Goal: Task Accomplishment & Management: Manage account settings

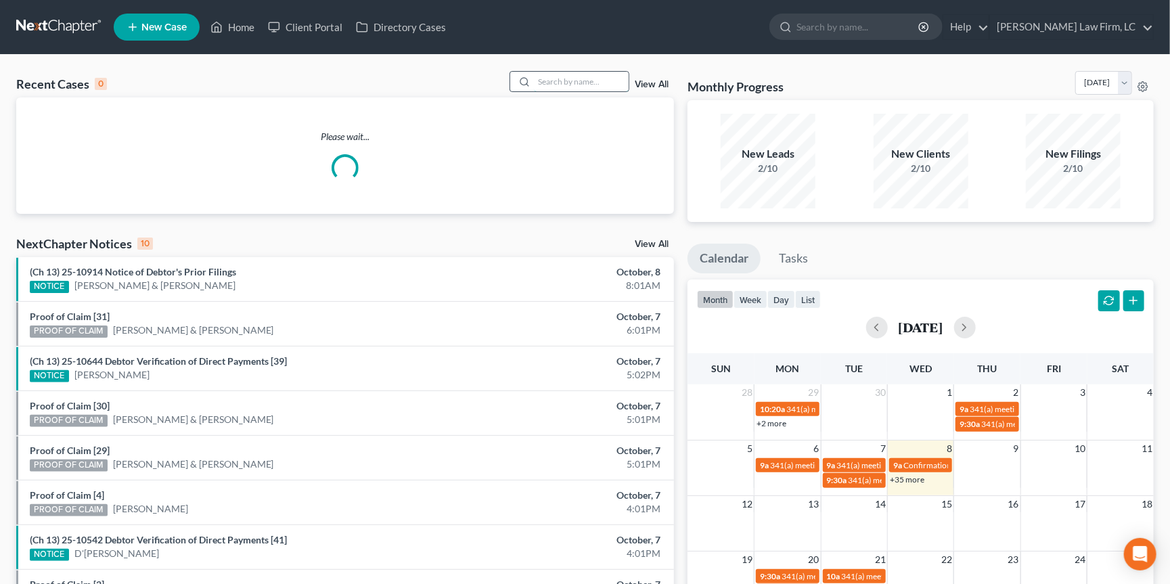
click at [592, 85] on input "search" at bounding box center [581, 82] width 95 height 20
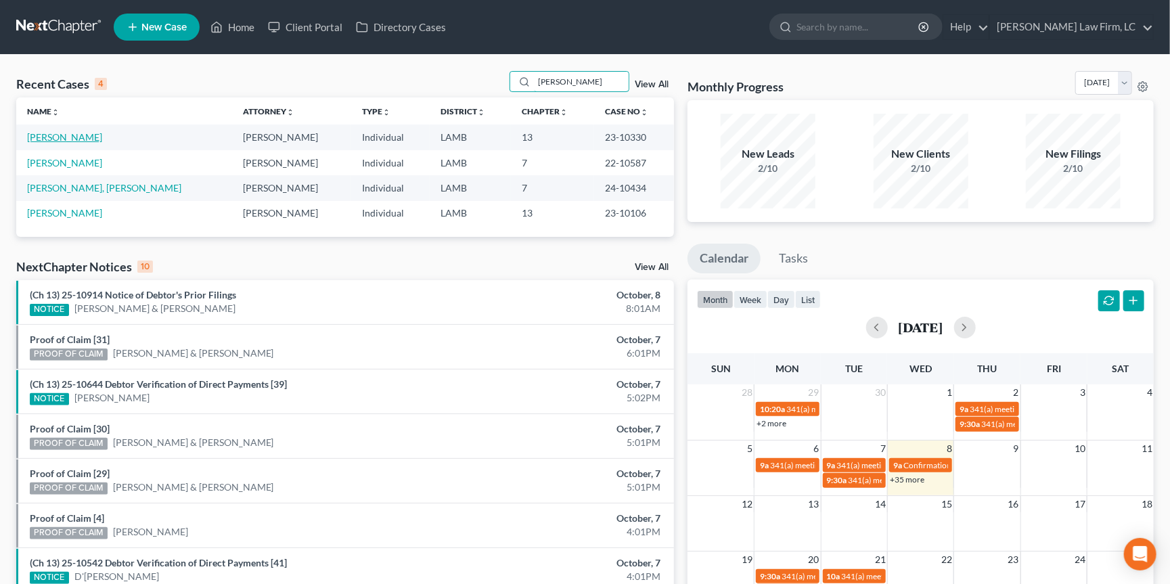
type input "[PERSON_NAME]"
click at [57, 138] on link "[PERSON_NAME]" at bounding box center [64, 137] width 75 height 12
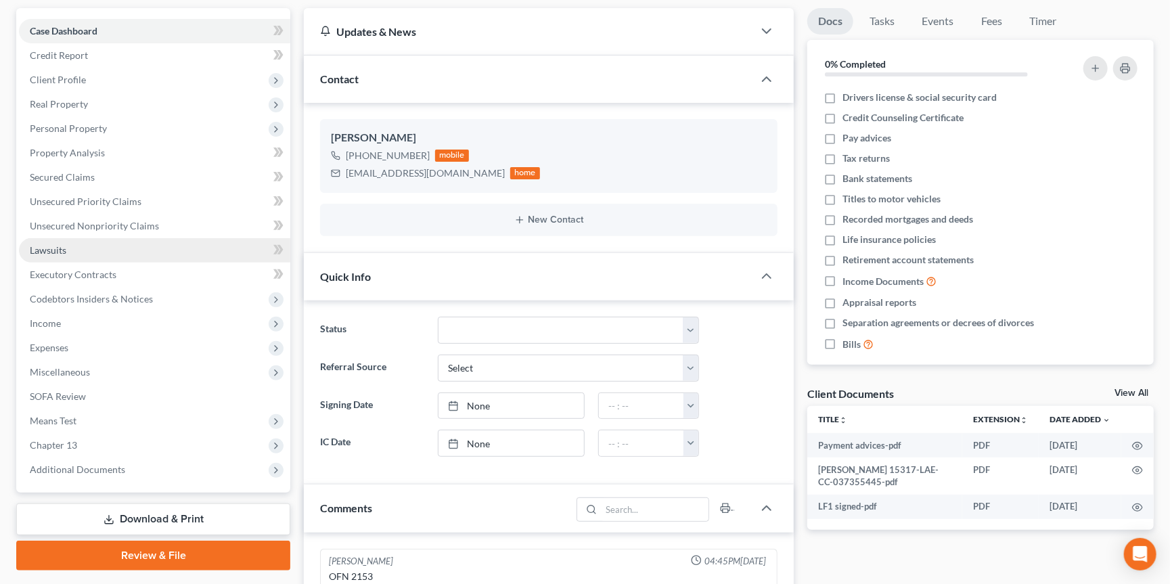
scroll to position [133, 0]
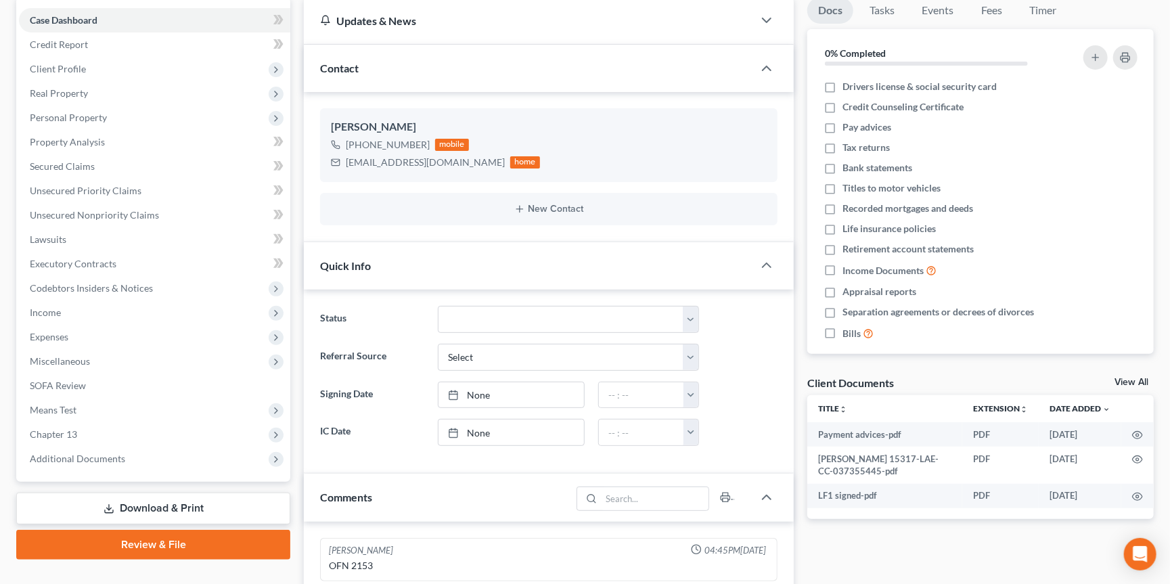
click at [156, 457] on div "Case Dashboard Payments Invoices Payments Payments Credit Report Client Profile…" at bounding box center [153, 239] width 274 height 485
click at [173, 448] on span "Additional Documents" at bounding box center [154, 459] width 271 height 24
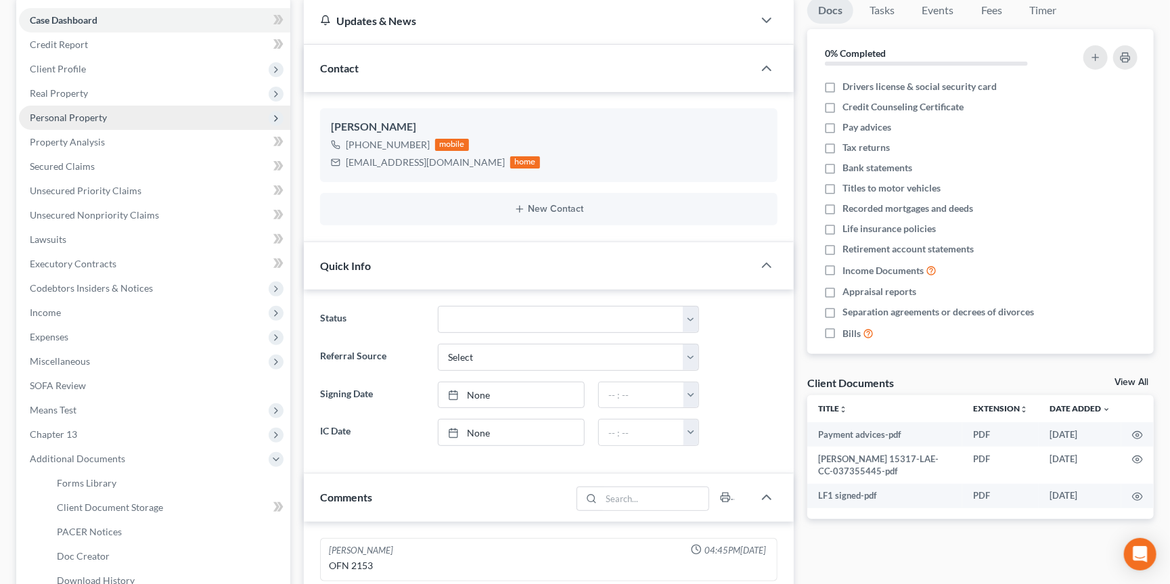
click at [143, 113] on span "Personal Property" at bounding box center [154, 118] width 271 height 24
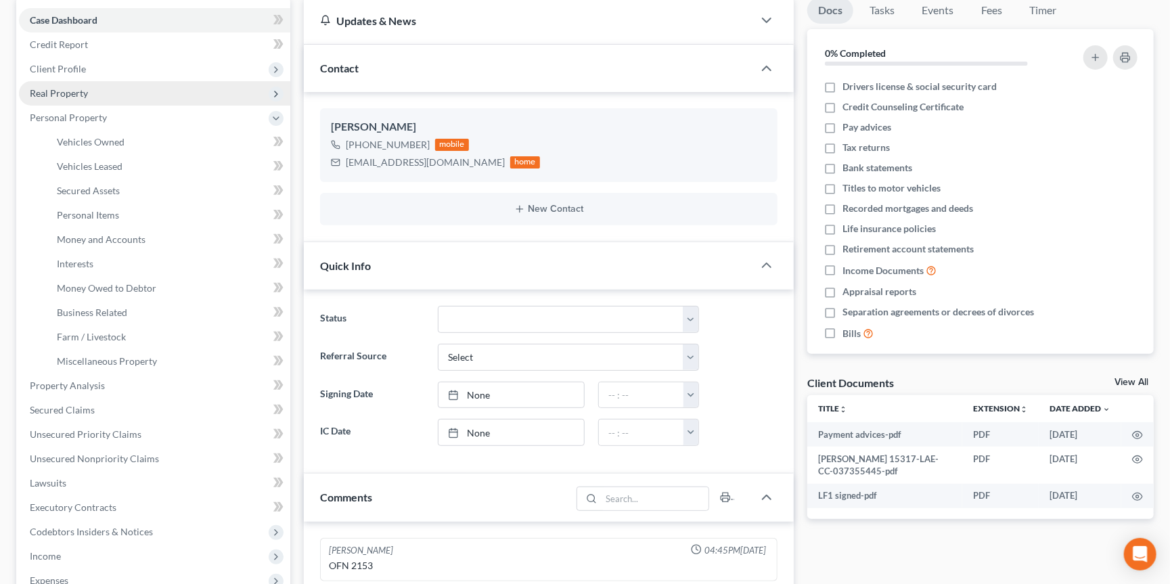
click at [158, 91] on span "Real Property" at bounding box center [154, 93] width 271 height 24
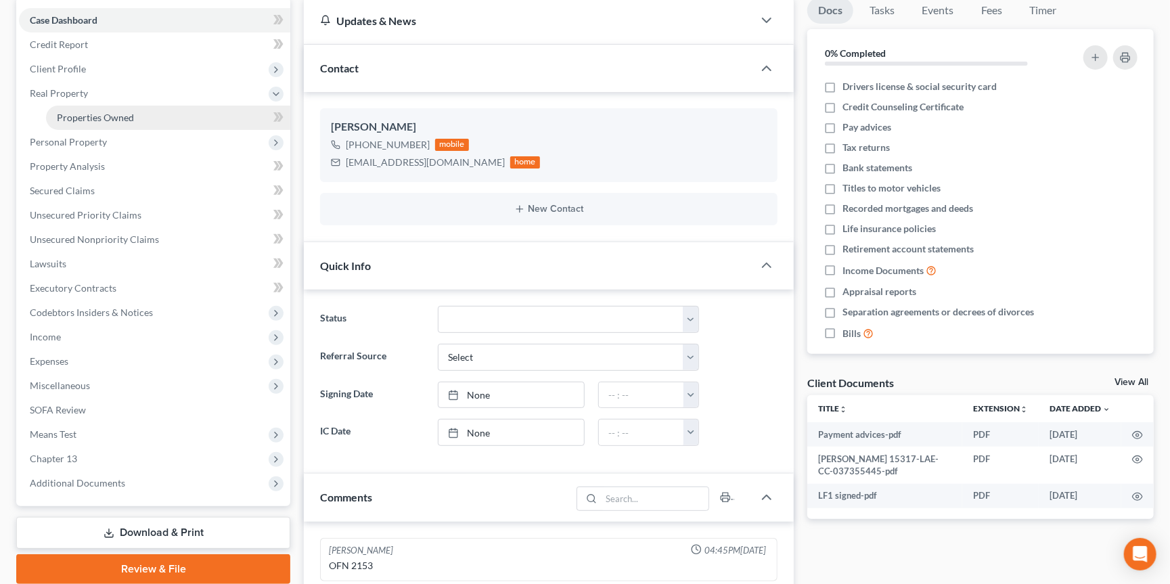
click at [158, 107] on link "Properties Owned" at bounding box center [168, 118] width 244 height 24
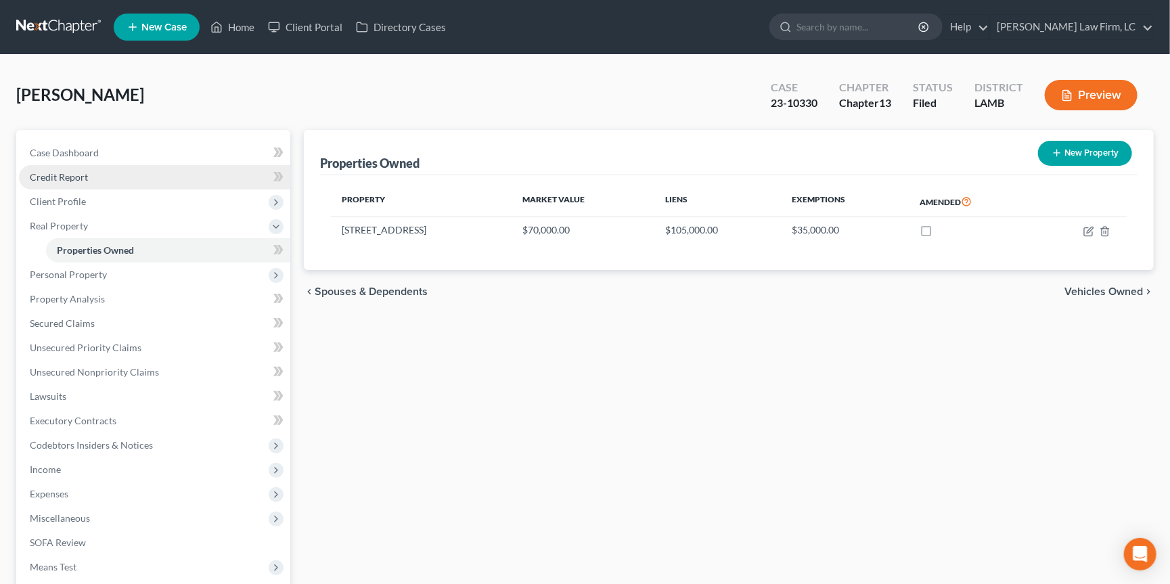
click at [156, 173] on link "Credit Report" at bounding box center [154, 177] width 271 height 24
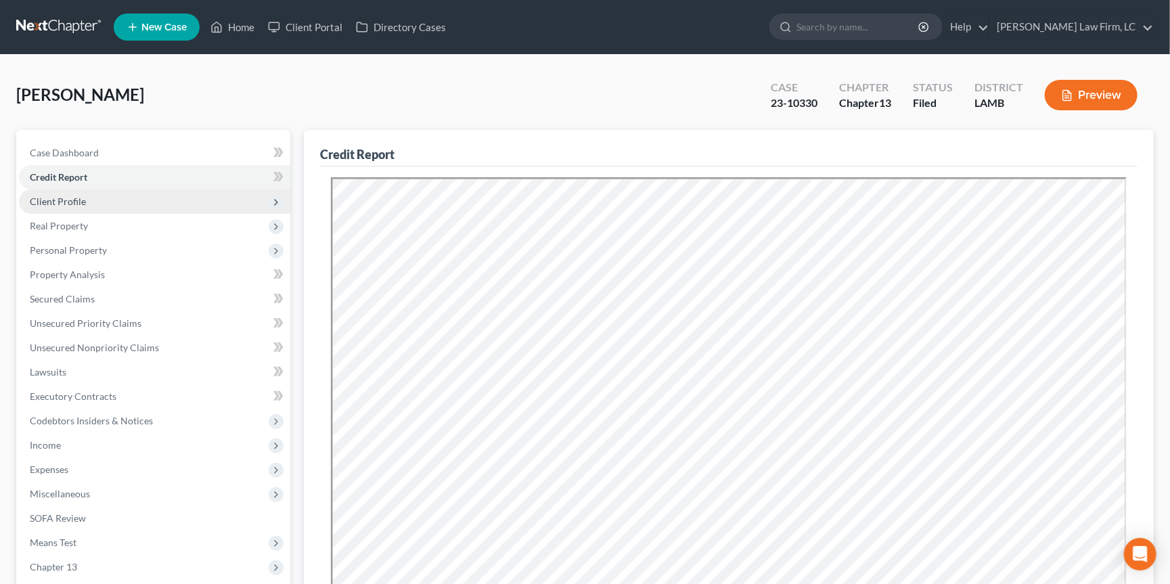
click at [224, 208] on span "Client Profile" at bounding box center [154, 202] width 271 height 24
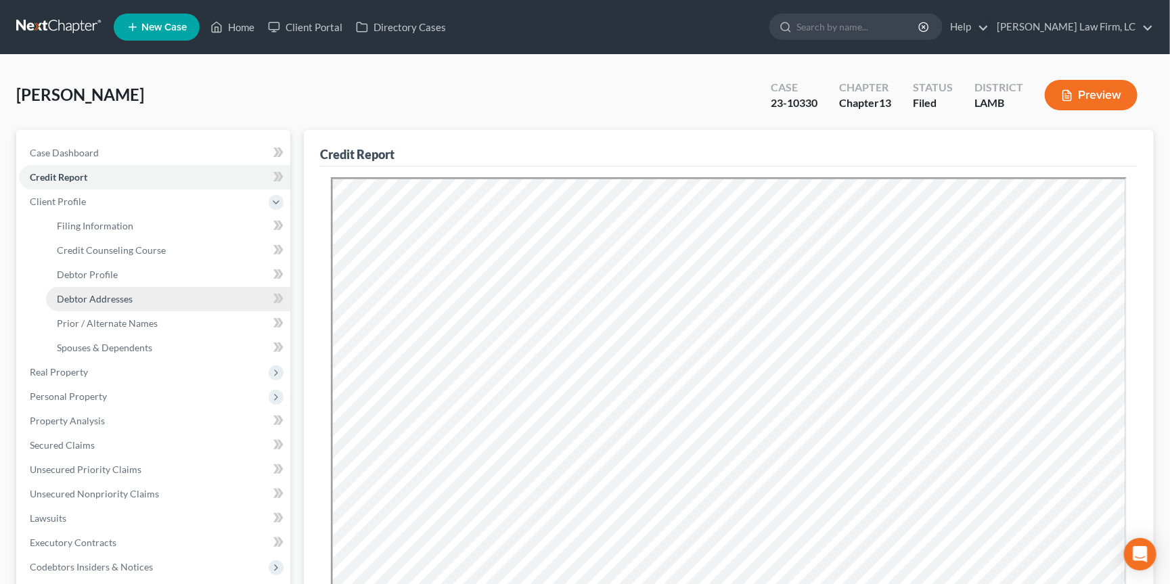
click at [193, 303] on link "Debtor Addresses" at bounding box center [168, 299] width 244 height 24
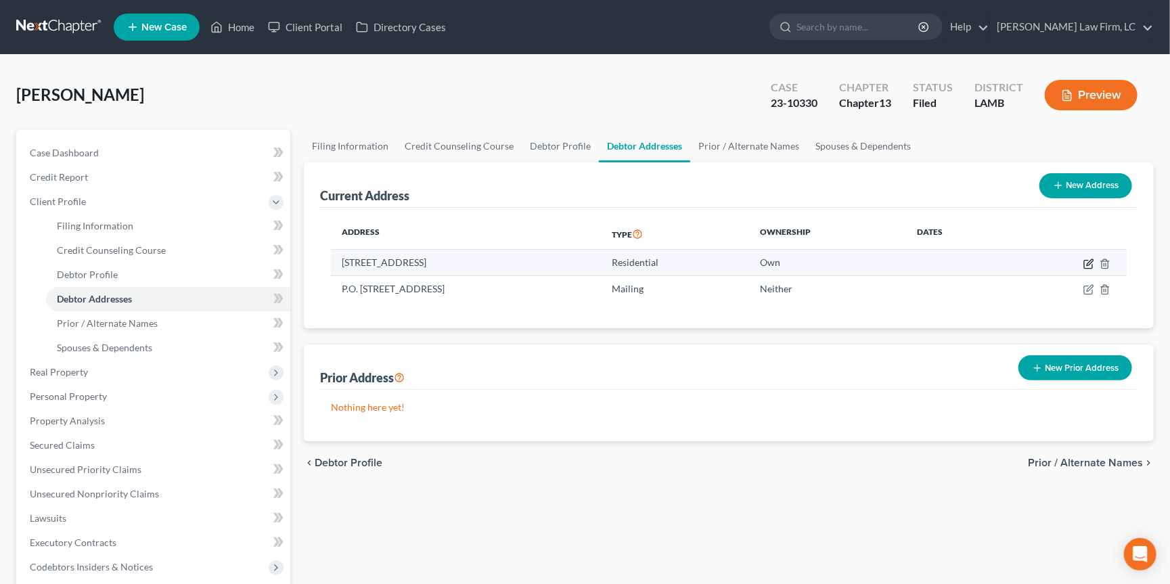
click at [1086, 260] on icon "button" at bounding box center [1089, 264] width 11 height 11
select select "19"
select select "0"
